Goal: Task Accomplishment & Management: Manage account settings

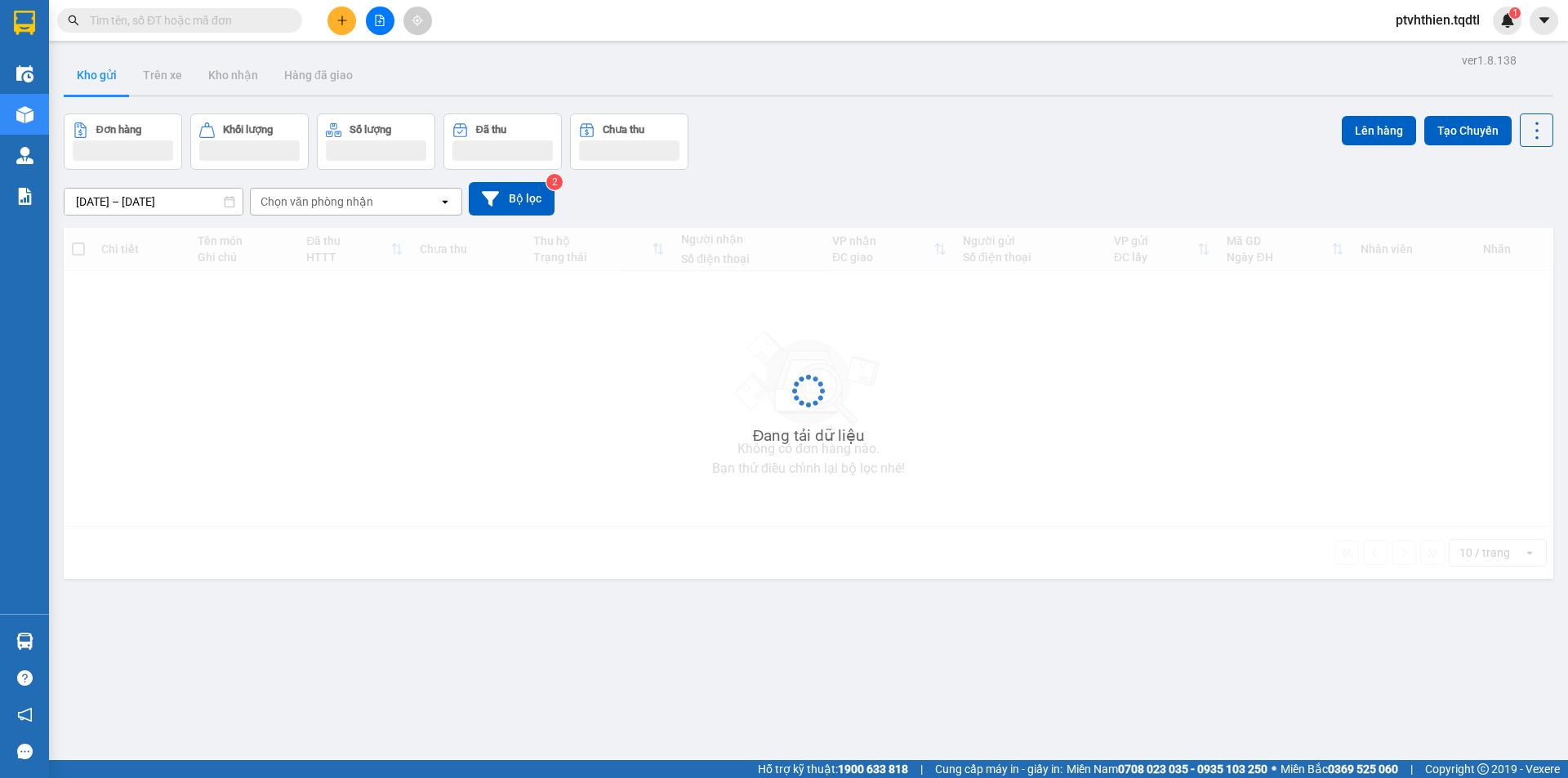
click at [201, 18] on input "text" at bounding box center [186, 20] width 192 height 17
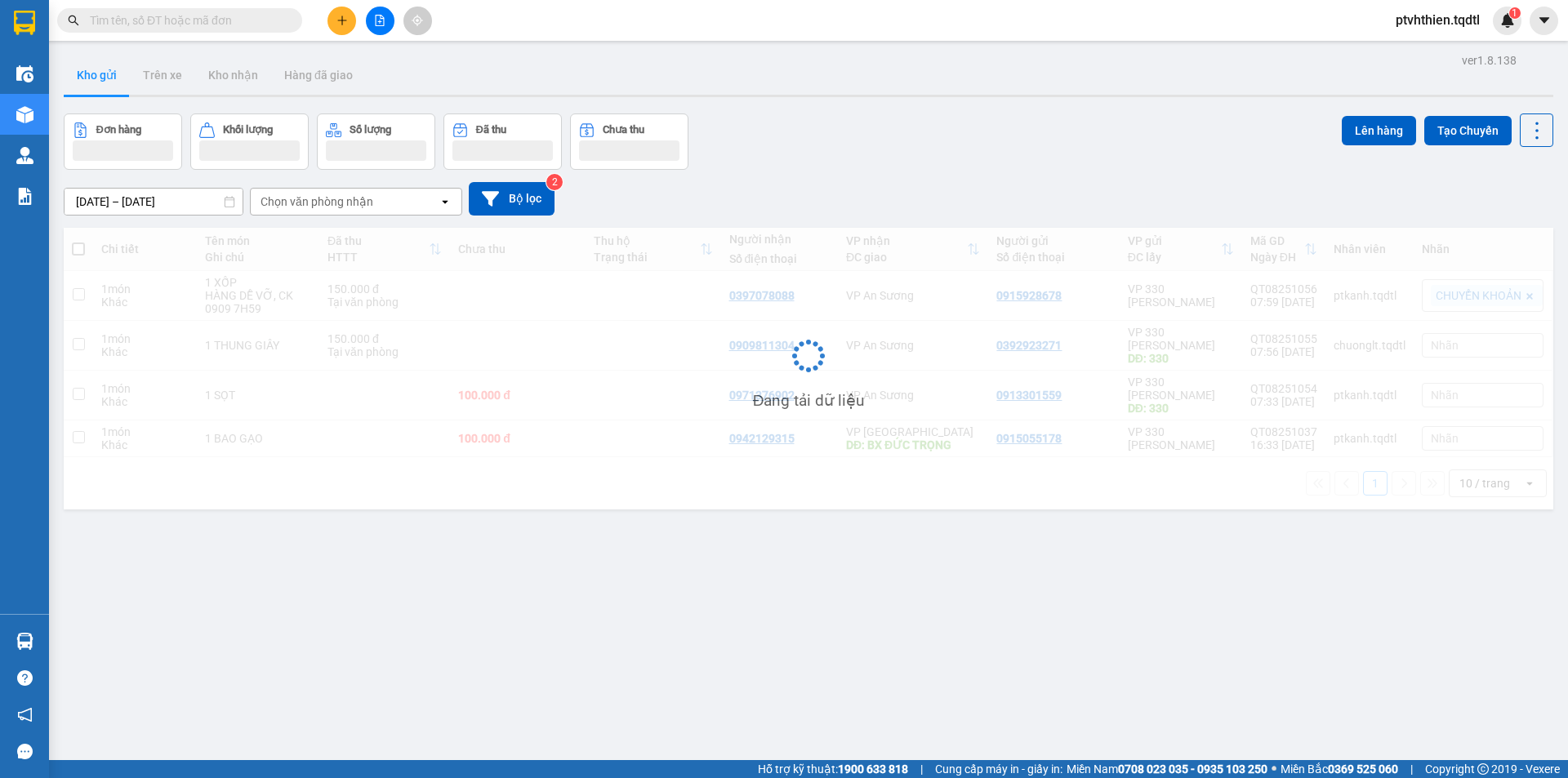
paste input "sg08250521"
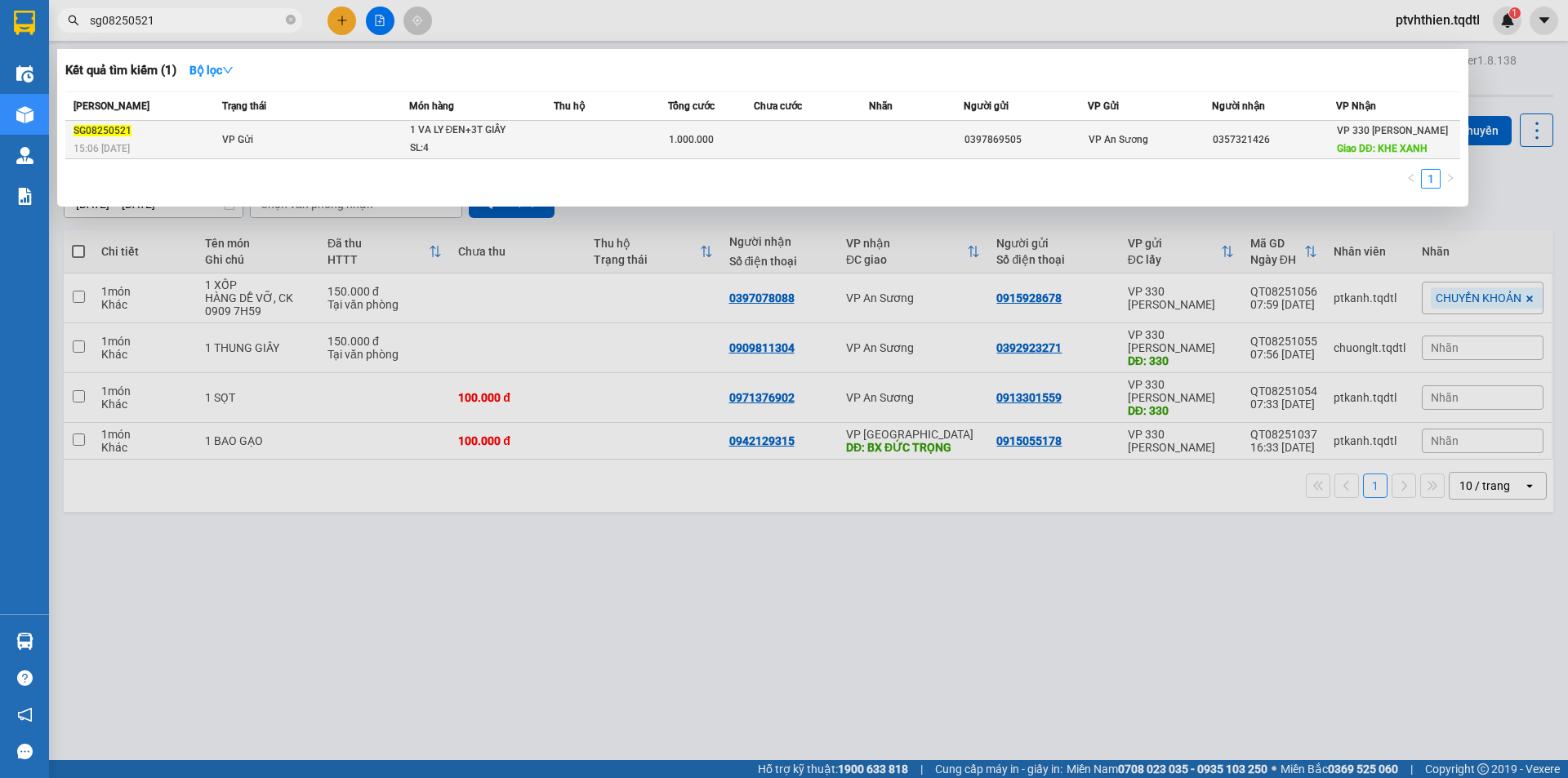
type input "sg08250521"
click at [217, 136] on div "SG08250521" at bounding box center [146, 131] width 144 height 17
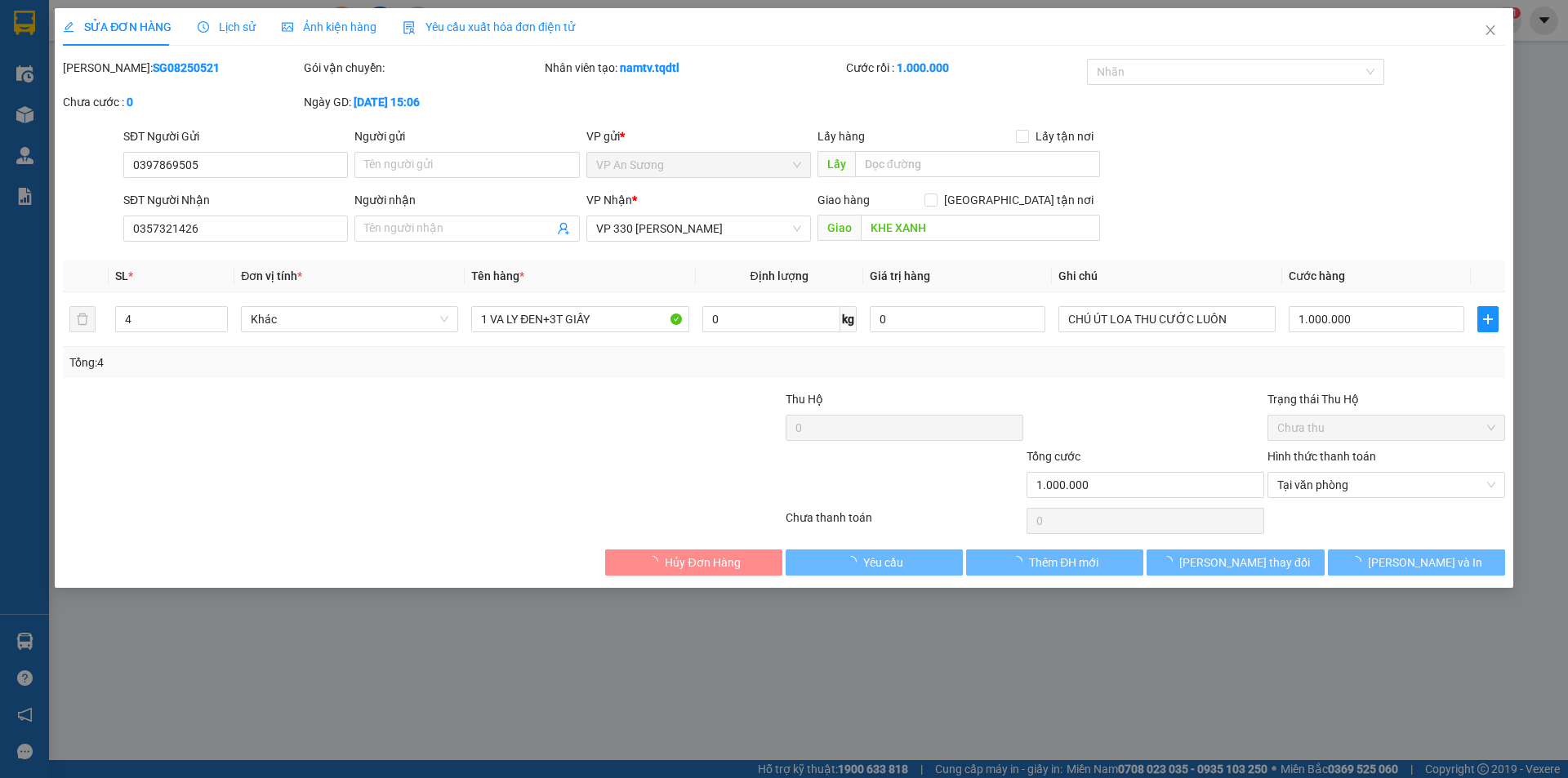
type input "0397869505"
type input "0357321426"
type input "KHE XANH"
type input "1.000.000"
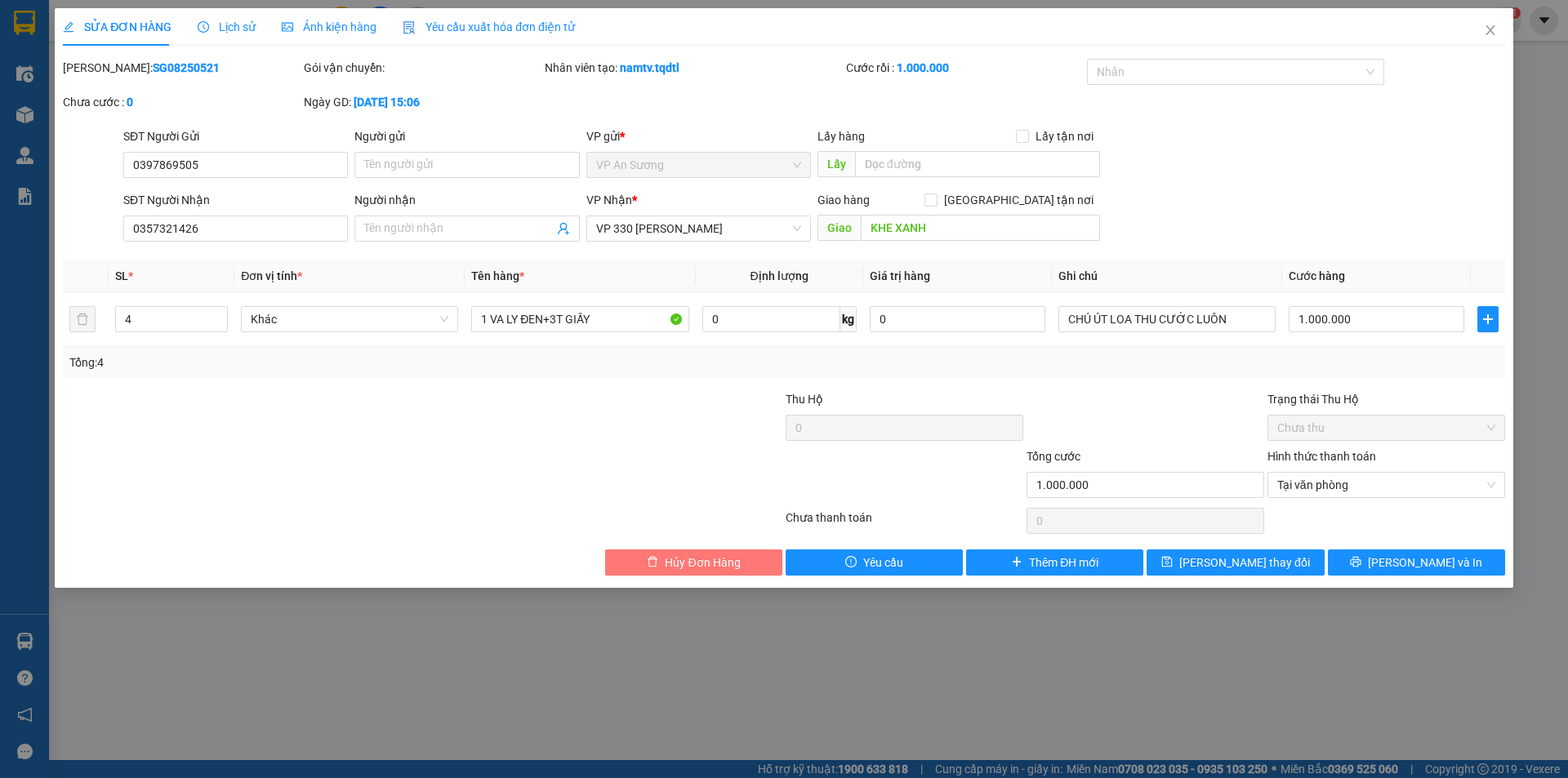
click at [667, 557] on span "Hủy Đơn Hàng" at bounding box center [701, 562] width 75 height 17
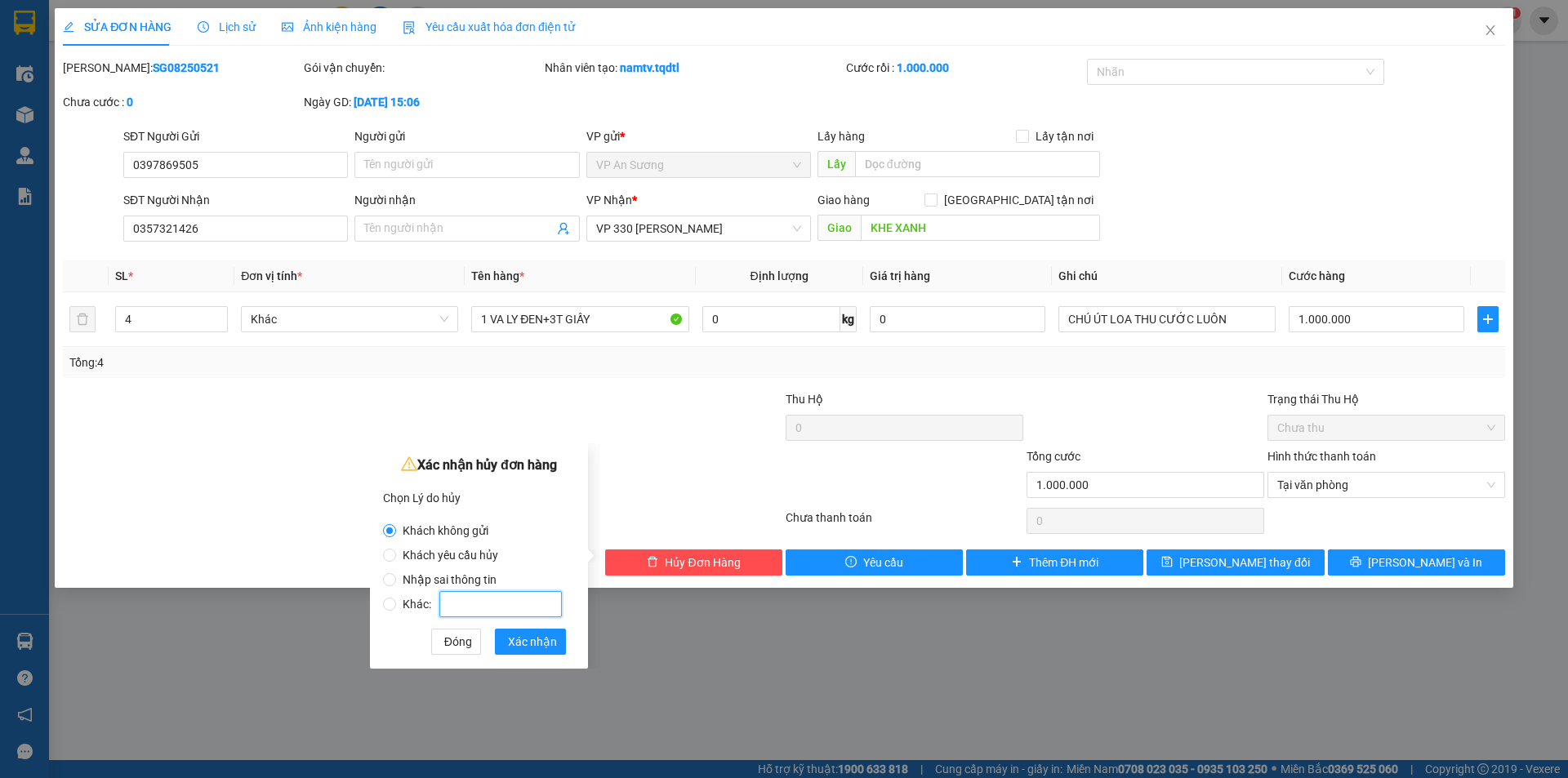
click at [456, 600] on input "Khác:" at bounding box center [500, 604] width 122 height 26
radio input "false"
radio input "true"
type input "xe 9956 đã thu cước"
click at [521, 649] on span "Xác nhận" at bounding box center [532, 642] width 49 height 17
